Goal: Information Seeking & Learning: Learn about a topic

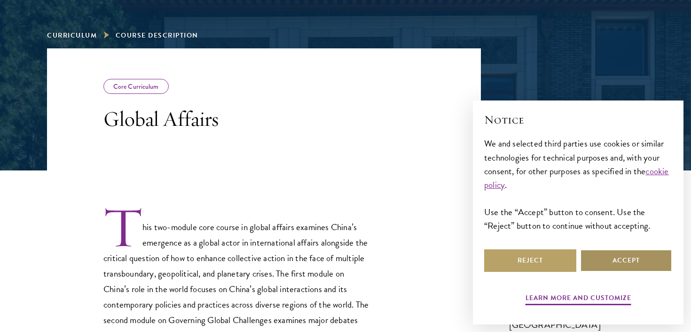
click at [603, 255] on button "Accept" at bounding box center [626, 260] width 92 height 23
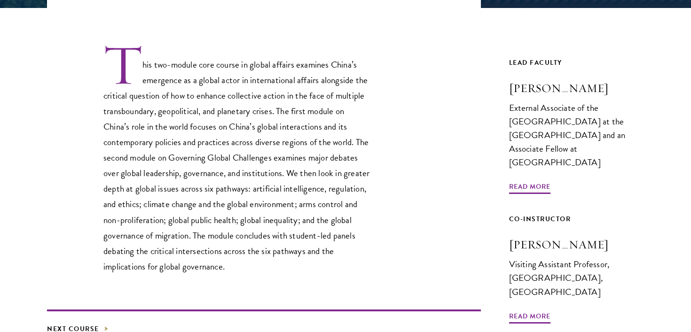
scroll to position [284, 0]
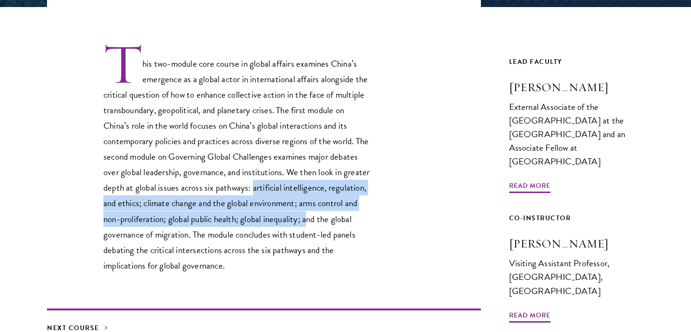
drag, startPoint x: 290, startPoint y: 187, endPoint x: 350, endPoint y: 220, distance: 68.1
click at [350, 220] on p "This two-module core course in global affairs examines China’s emergence as a g…" at bounding box center [237, 157] width 268 height 231
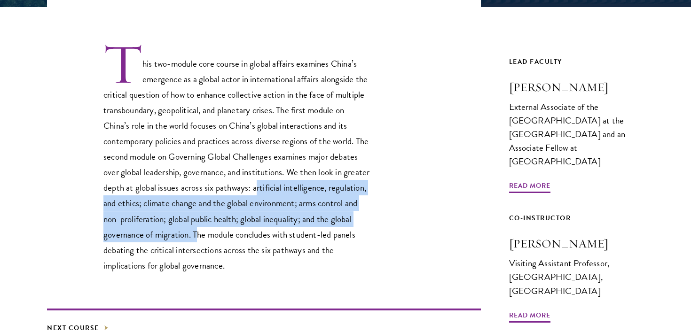
drag, startPoint x: 234, startPoint y: 237, endPoint x: 291, endPoint y: 184, distance: 77.8
click at [291, 184] on p "This two-module core course in global affairs examines China’s emergence as a g…" at bounding box center [237, 157] width 268 height 231
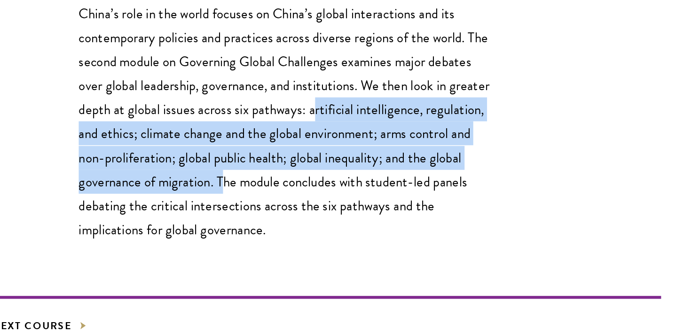
click at [169, 220] on p "This two-module core course in global affairs examines China’s emergence as a g…" at bounding box center [237, 157] width 268 height 231
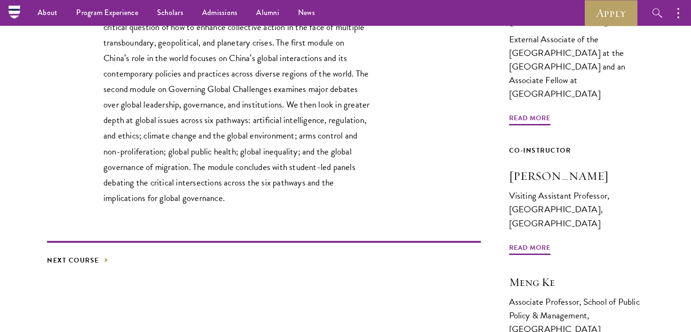
scroll to position [351, 0]
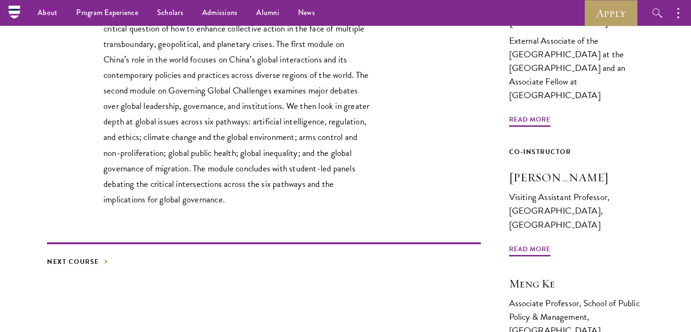
click at [169, 96] on p "This two-module core course in global affairs examines China’s emergence as a g…" at bounding box center [237, 91] width 268 height 231
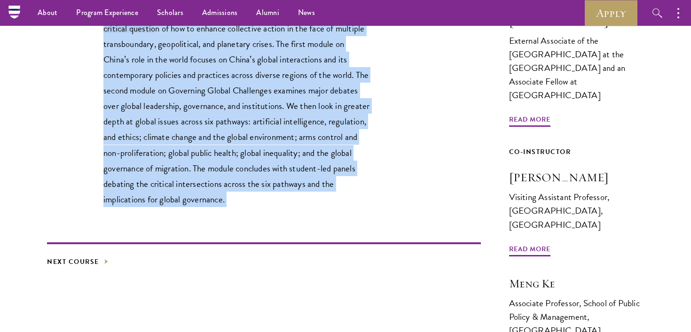
click at [169, 96] on p "This two-module core course in global affairs examines China’s emergence as a g…" at bounding box center [237, 91] width 268 height 231
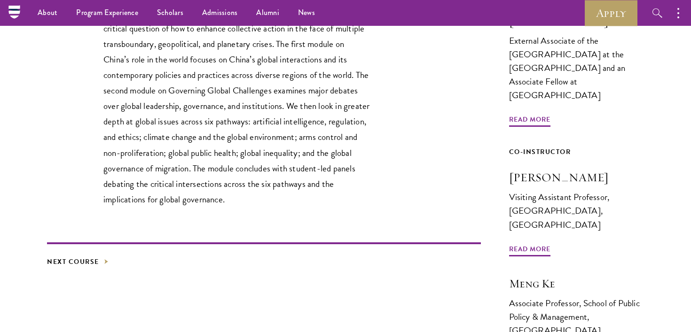
click at [169, 96] on p "This two-module core course in global affairs examines China’s emergence as a g…" at bounding box center [237, 91] width 268 height 231
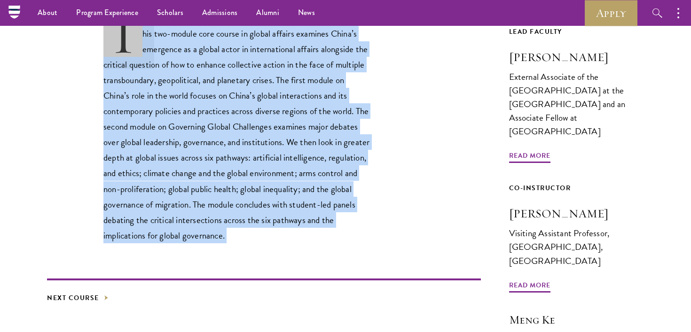
scroll to position [76, 0]
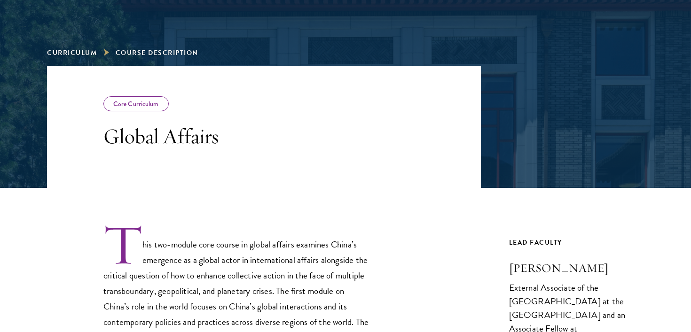
scroll to position [110, 0]
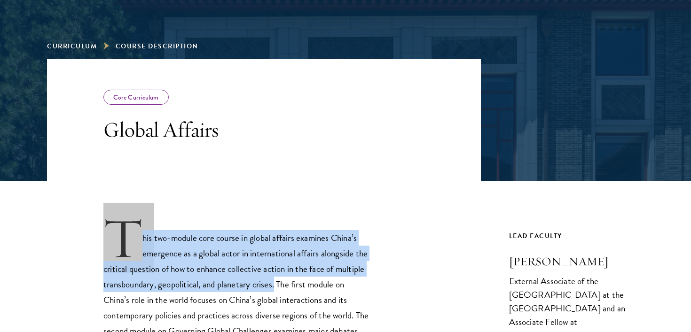
drag, startPoint x: 116, startPoint y: 232, endPoint x: 275, endPoint y: 289, distance: 168.7
click at [275, 289] on p "This two-module core course in global affairs examines China’s emergence as a g…" at bounding box center [237, 332] width 268 height 231
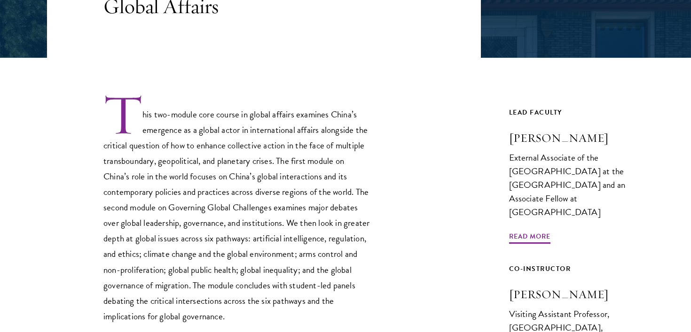
scroll to position [238, 0]
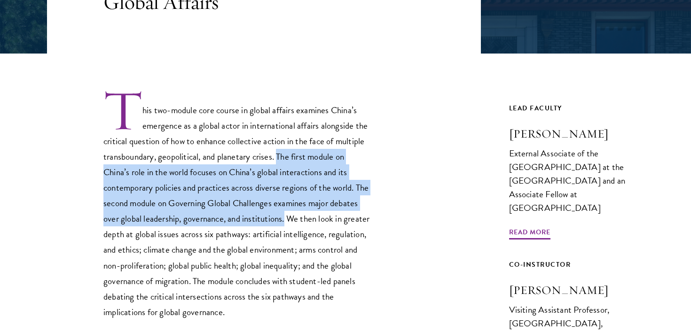
drag, startPoint x: 279, startPoint y: 156, endPoint x: 315, endPoint y: 218, distance: 72.4
click at [315, 218] on p "This two-module core course in global affairs examines China’s emergence as a g…" at bounding box center [237, 204] width 268 height 231
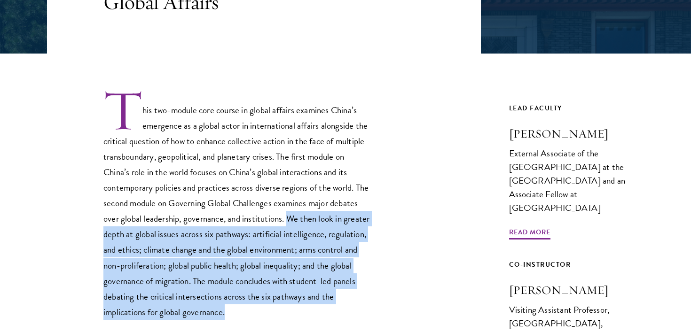
drag, startPoint x: 320, startPoint y: 218, endPoint x: 243, endPoint y: 311, distance: 120.5
click at [243, 311] on p "This two-module core course in global affairs examines China’s emergence as a g…" at bounding box center [237, 204] width 268 height 231
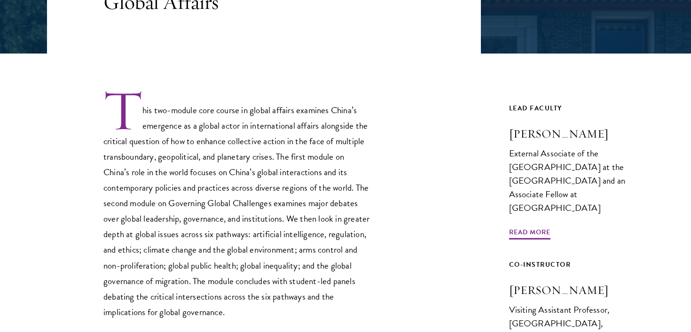
click at [225, 278] on p "This two-module core course in global affairs examines China’s emergence as a g…" at bounding box center [237, 204] width 268 height 231
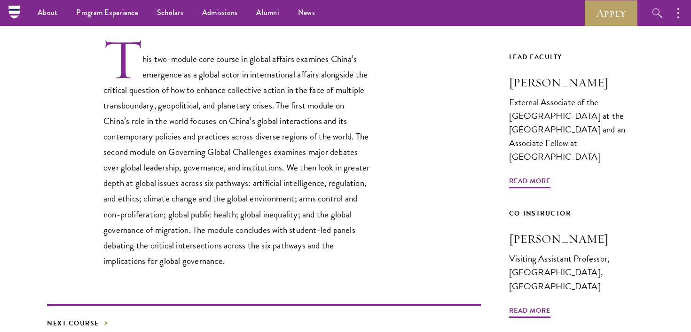
scroll to position [288, 0]
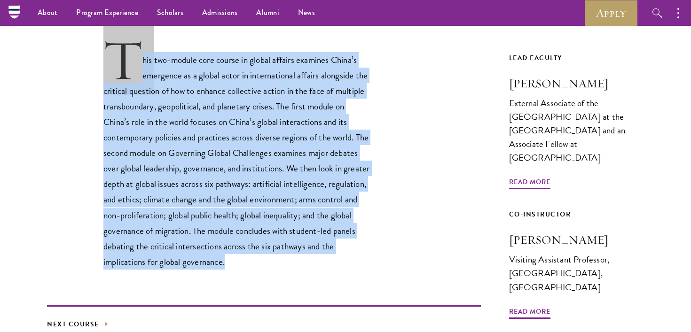
drag, startPoint x: 228, startPoint y: 266, endPoint x: 117, endPoint y: 55, distance: 238.7
click at [117, 55] on p "This two-module core course in global affairs examines China’s emergence as a g…" at bounding box center [237, 154] width 268 height 231
click at [148, 49] on p "This two-module core course in global affairs examines China’s emergence as a g…" at bounding box center [237, 154] width 268 height 231
drag, startPoint x: 106, startPoint y: 60, endPoint x: 231, endPoint y: 265, distance: 240.0
click at [231, 265] on p "This two-module core course in global affairs examines China’s emergence as a g…" at bounding box center [237, 154] width 268 height 231
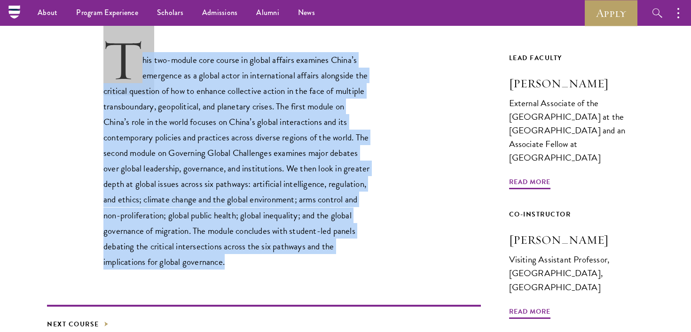
click at [231, 265] on p "This two-module core course in global affairs examines China’s emergence as a g…" at bounding box center [237, 154] width 268 height 231
drag, startPoint x: 231, startPoint y: 265, endPoint x: 117, endPoint y: 58, distance: 236.4
click at [117, 58] on p "This two-module core course in global affairs examines China’s emergence as a g…" at bounding box center [237, 154] width 268 height 231
click at [179, 78] on p "This two-module core course in global affairs examines China’s emergence as a g…" at bounding box center [237, 154] width 268 height 231
drag, startPoint x: 118, startPoint y: 48, endPoint x: 244, endPoint y: 272, distance: 256.9
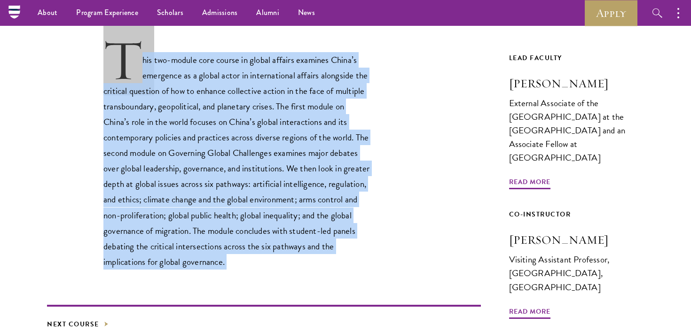
click at [244, 272] on div "This two-module core course in global affairs examines China’s emergence as a g…" at bounding box center [264, 215] width 434 height 424
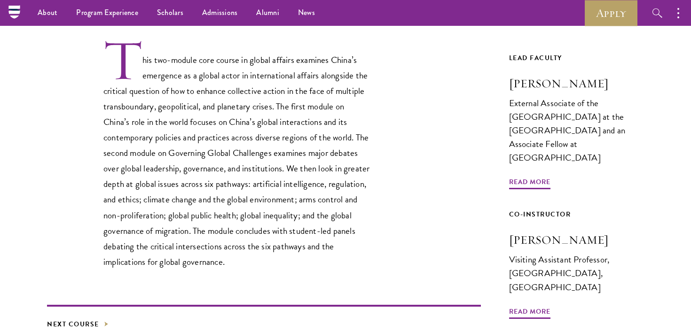
click at [239, 262] on p "This two-module core course in global affairs examines China’s emergence as a g…" at bounding box center [237, 154] width 268 height 231
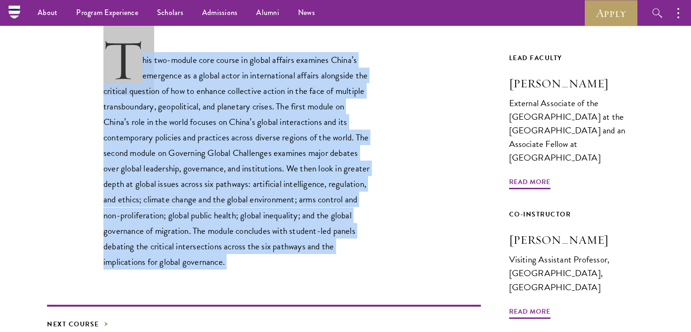
drag, startPoint x: 239, startPoint y: 262, endPoint x: 101, endPoint y: 60, distance: 244.7
click at [101, 60] on div "This two-module core course in global affairs examines China’s emergence as a g…" at bounding box center [264, 154] width 434 height 231
click at [171, 65] on p "This two-module core course in global affairs examines China’s emergence as a g…" at bounding box center [237, 154] width 268 height 231
drag, startPoint x: 120, startPoint y: 58, endPoint x: 231, endPoint y: 266, distance: 235.8
click at [231, 266] on p "This two-module core course in global affairs examines China’s emergence as a g…" at bounding box center [237, 154] width 268 height 231
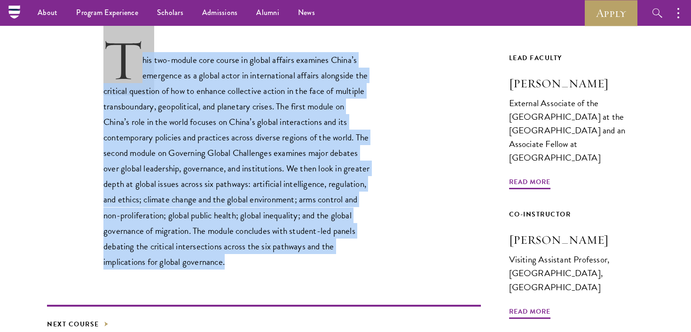
click at [243, 209] on p "This two-module core course in global affairs examines China’s emergence as a g…" at bounding box center [237, 154] width 268 height 231
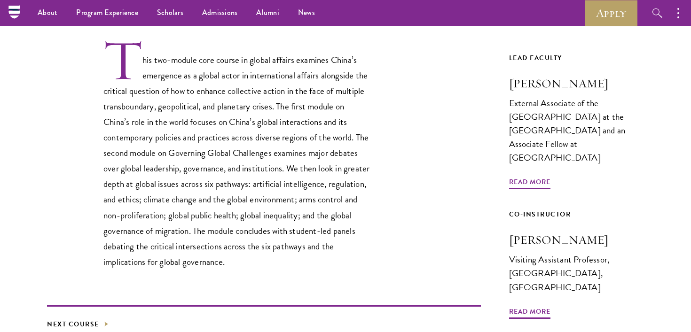
click at [243, 209] on p "This two-module core course in global affairs examines China’s emergence as a g…" at bounding box center [237, 154] width 268 height 231
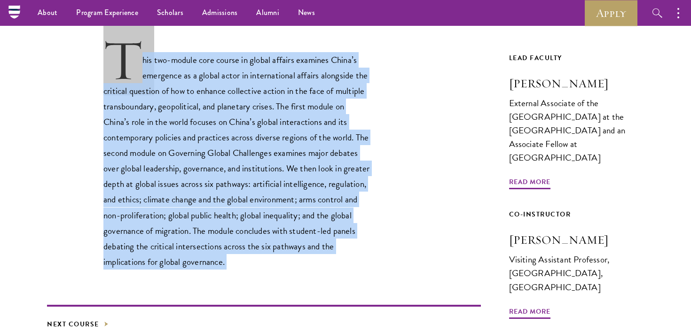
click at [172, 162] on p "This two-module core course in global affairs examines China’s emergence as a g…" at bounding box center [237, 154] width 268 height 231
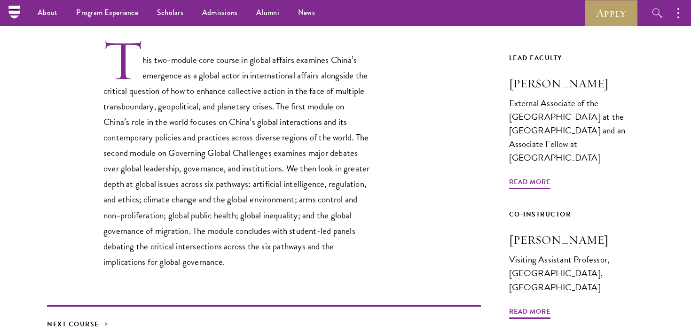
click at [122, 66] on p "This two-module core course in global affairs examines China’s emergence as a g…" at bounding box center [237, 154] width 268 height 231
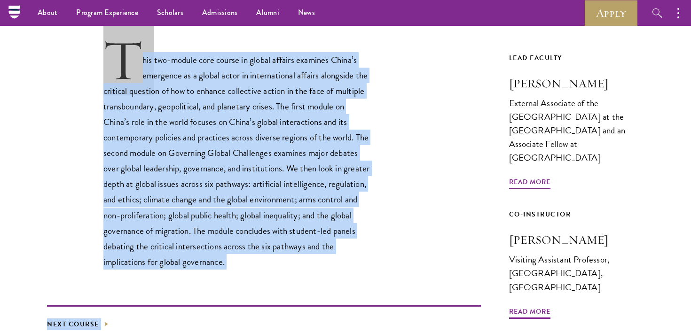
scroll to position [307, 0]
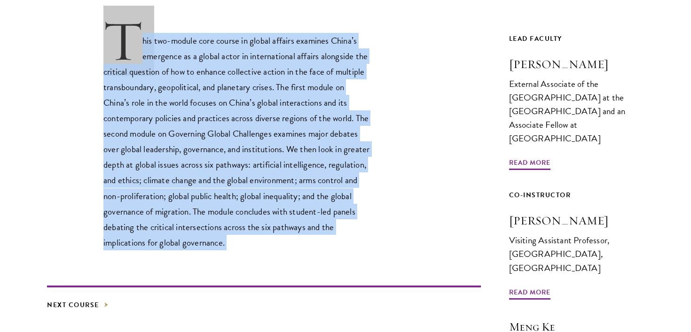
drag, startPoint x: 122, startPoint y: 66, endPoint x: 230, endPoint y: 243, distance: 207.5
click at [229, 243] on p "This two-module core course in global affairs examines China’s emergence as a g…" at bounding box center [237, 134] width 268 height 231
click at [230, 243] on p "This two-module core course in global affairs examines China’s emergence as a g…" at bounding box center [237, 134] width 268 height 231
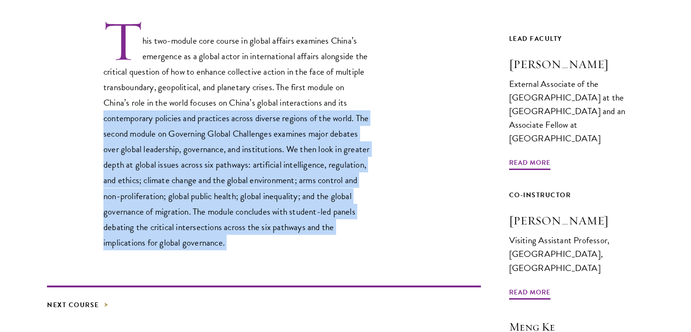
drag, startPoint x: 230, startPoint y: 243, endPoint x: 94, endPoint y: 96, distance: 200.5
click at [119, 115] on p "This two-module core course in global affairs examines China’s emergence as a g…" at bounding box center [237, 134] width 268 height 231
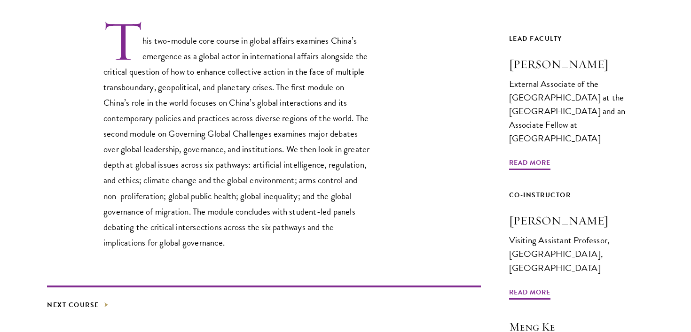
click at [88, 67] on div "This two-module core course in global affairs examines China’s emergence as a g…" at bounding box center [264, 134] width 434 height 231
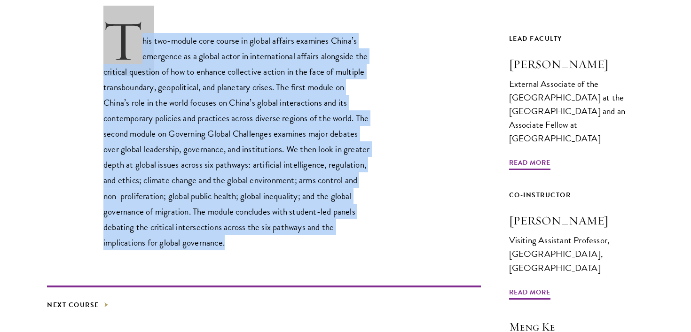
drag, startPoint x: 109, startPoint y: 46, endPoint x: 244, endPoint y: 248, distance: 242.6
click at [245, 246] on p "This two-module core course in global affairs examines China’s emergence as a g…" at bounding box center [237, 134] width 268 height 231
click at [244, 248] on p "This two-module core course in global affairs examines China’s emergence as a g…" at bounding box center [237, 134] width 268 height 231
drag, startPoint x: 244, startPoint y: 248, endPoint x: 118, endPoint y: 62, distance: 224.7
click at [118, 62] on p "This two-module core course in global affairs examines China’s emergence as a g…" at bounding box center [237, 134] width 268 height 231
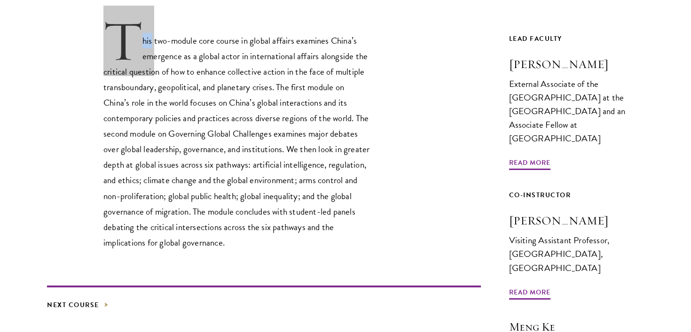
drag, startPoint x: 118, startPoint y: 62, endPoint x: 119, endPoint y: 57, distance: 5.3
click at [118, 58] on p "This two-module core course in global affairs examines China’s emergence as a g…" at bounding box center [237, 134] width 268 height 231
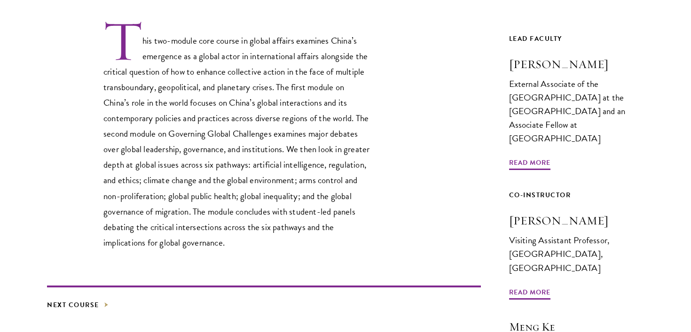
click at [154, 67] on p "This two-module core course in global affairs examines China’s emergence as a g…" at bounding box center [237, 134] width 268 height 231
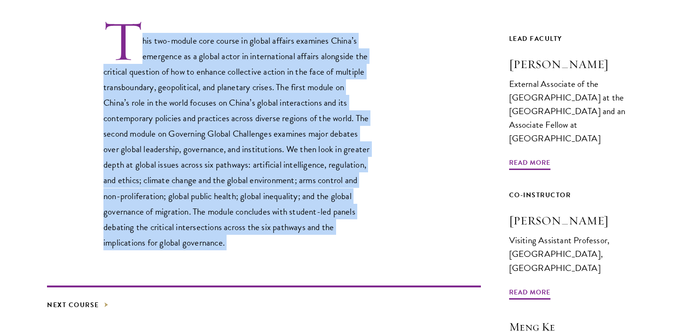
drag, startPoint x: 101, startPoint y: 31, endPoint x: 224, endPoint y: 251, distance: 252.6
click at [224, 251] on div "This two-module core course in global affairs examines China’s emergence as a g…" at bounding box center [264, 196] width 434 height 424
